Goal: Download file/media

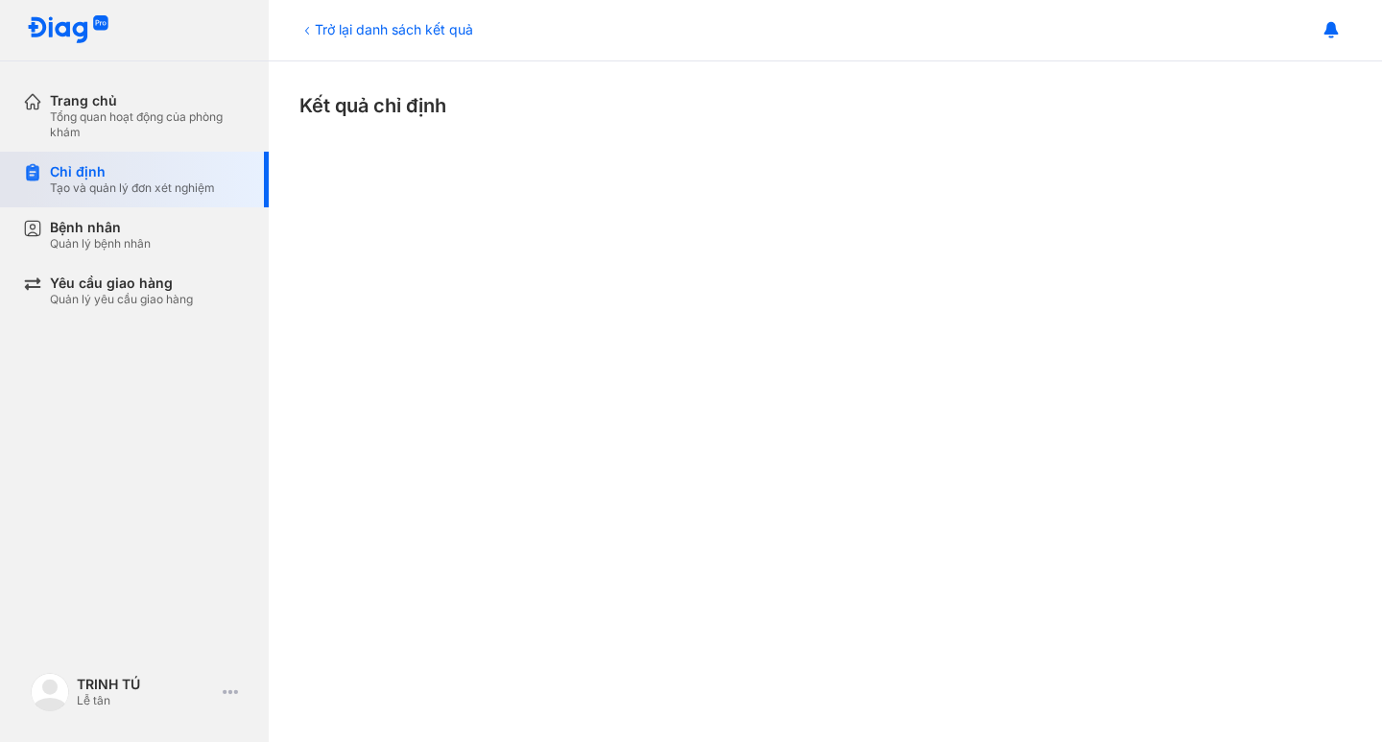
click at [169, 195] on div "Tạo và quản lý đơn xét nghiệm" at bounding box center [132, 187] width 165 height 15
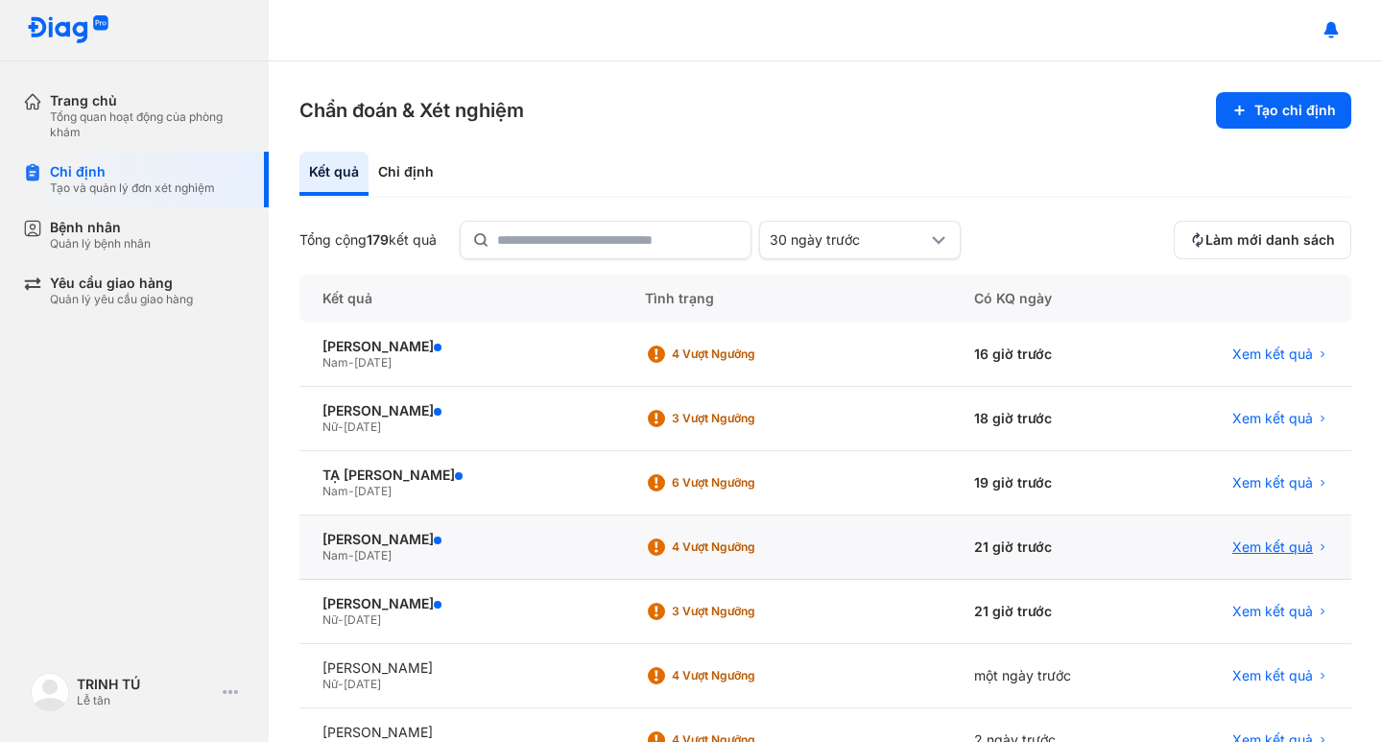
click at [1276, 546] on span "Xem kết quả" at bounding box center [1273, 547] width 81 height 17
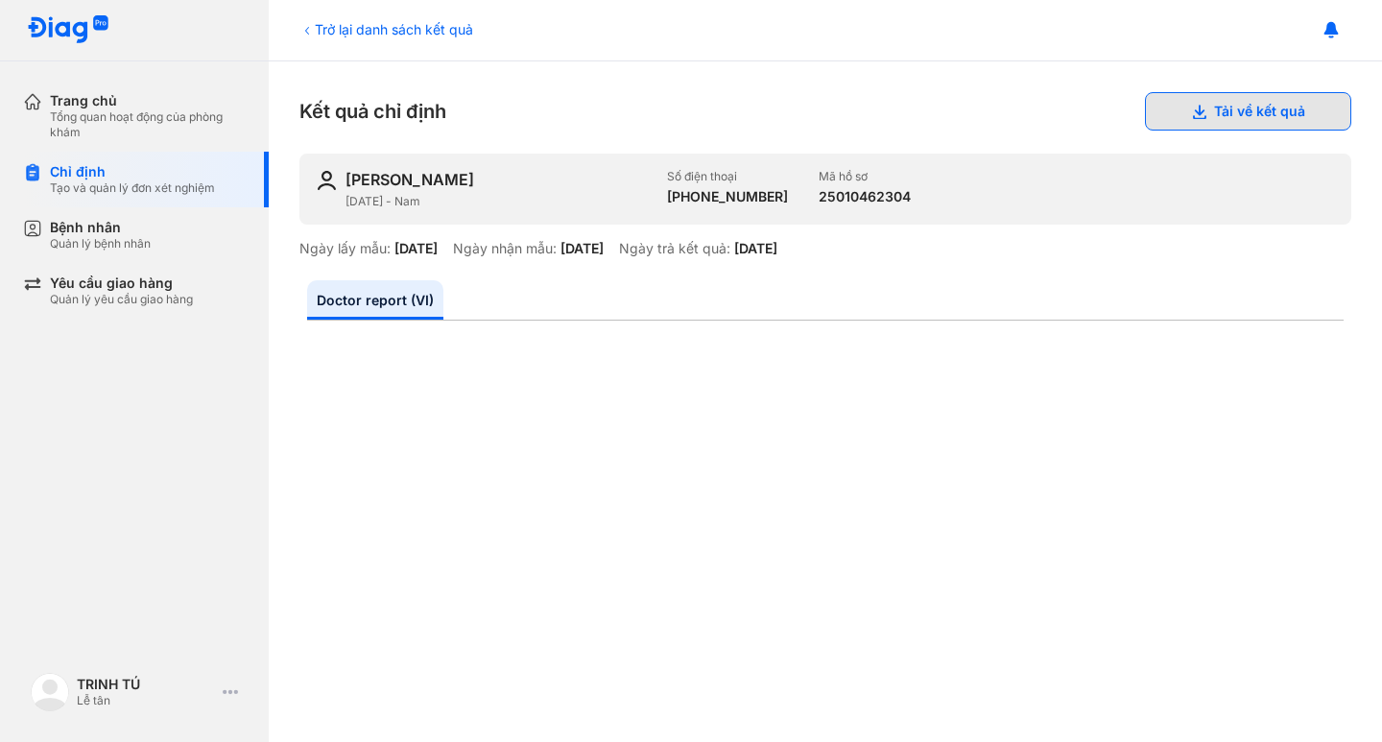
click at [1248, 105] on button "Tải về kết quả" at bounding box center [1248, 111] width 206 height 38
